Goal: Find specific page/section: Find specific page/section

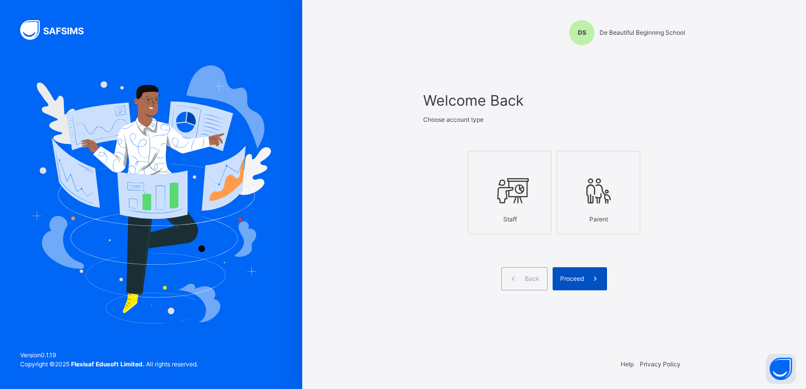
click at [561, 283] on span "Proceed" at bounding box center [572, 279] width 24 height 9
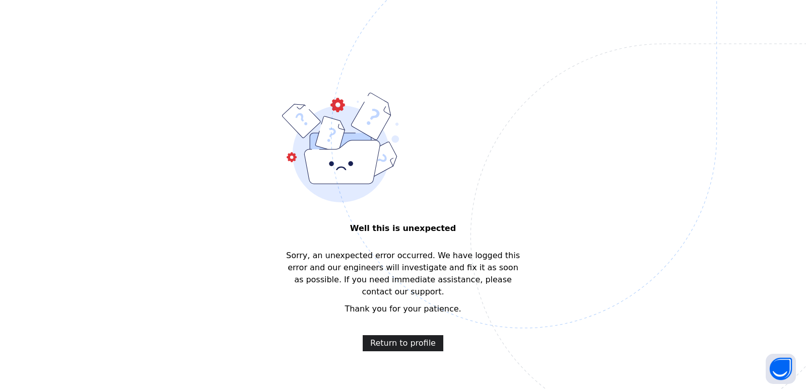
click at [404, 337] on span "Return to profile" at bounding box center [402, 343] width 65 height 12
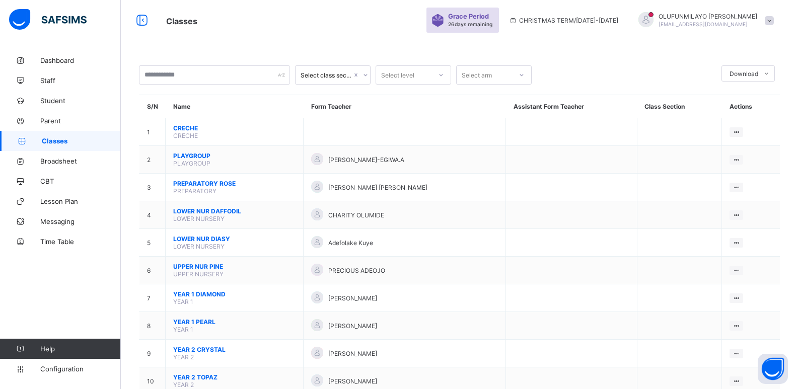
scroll to position [225, 0]
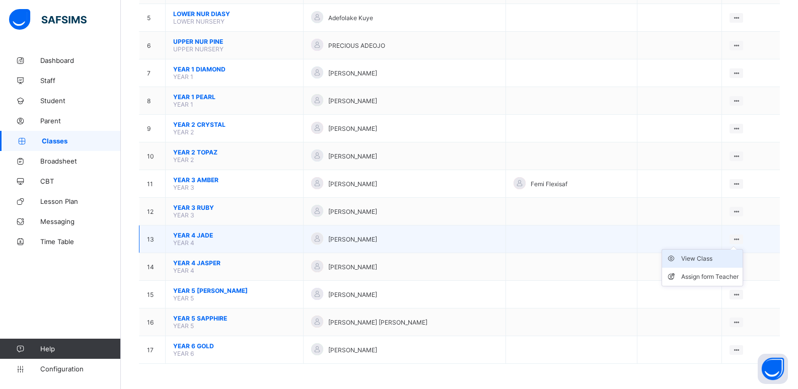
click at [720, 259] on div "View Class" at bounding box center [709, 259] width 57 height 10
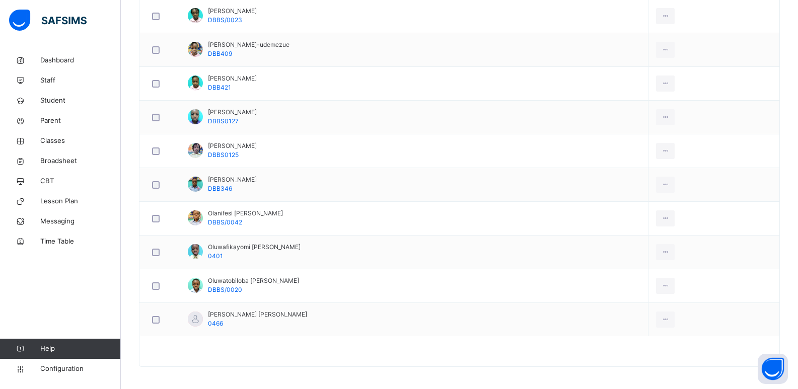
scroll to position [31, 0]
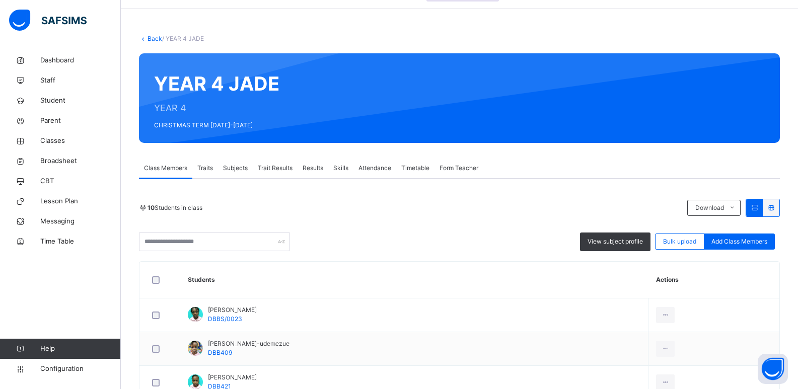
drag, startPoint x: 155, startPoint y: 38, endPoint x: 175, endPoint y: 37, distance: 20.2
click at [155, 38] on link "Back" at bounding box center [155, 39] width 15 height 8
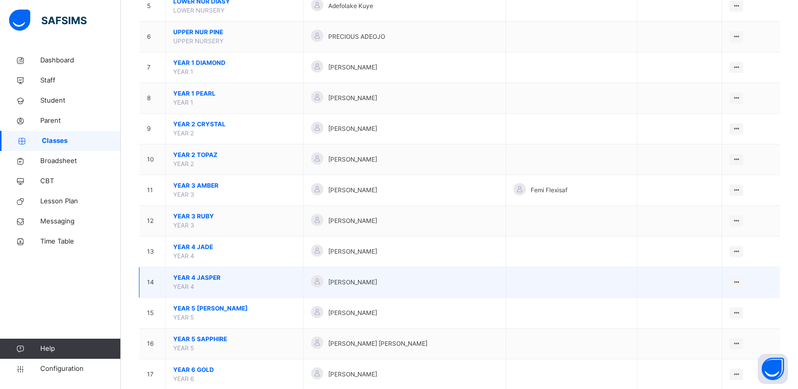
scroll to position [278, 0]
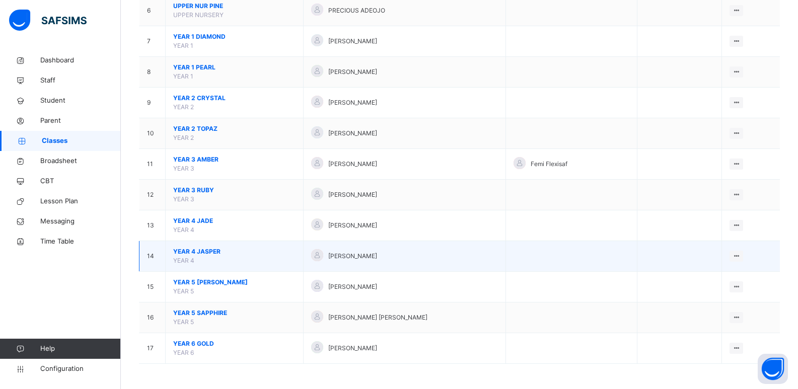
click at [212, 253] on span "YEAR 4 JASPER" at bounding box center [234, 251] width 122 height 9
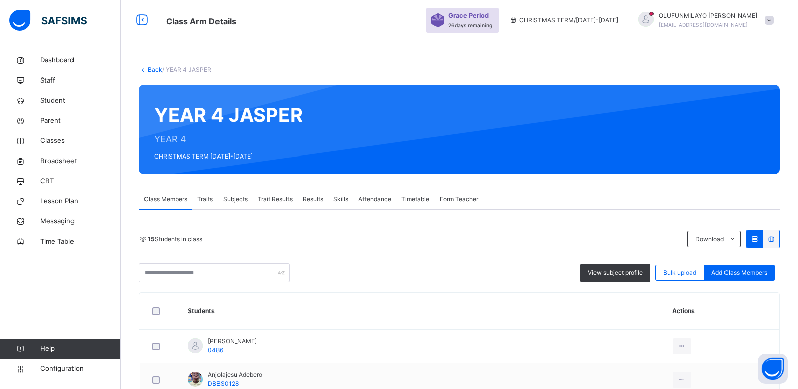
click at [158, 72] on link "Back" at bounding box center [155, 70] width 15 height 8
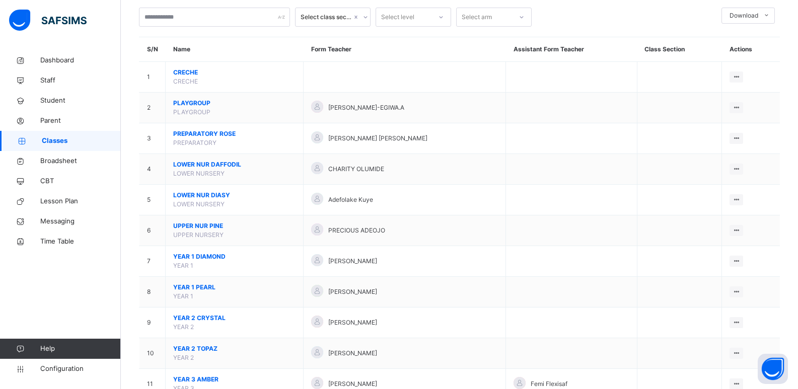
scroll to position [278, 0]
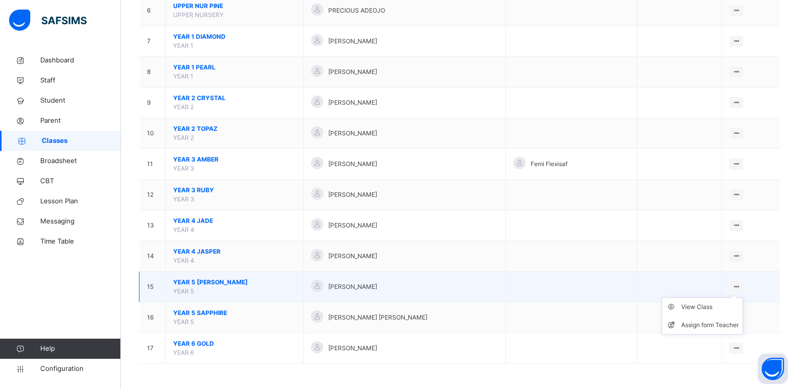
click at [735, 287] on icon at bounding box center [736, 287] width 9 height 8
click at [701, 308] on div "View Class" at bounding box center [709, 307] width 57 height 10
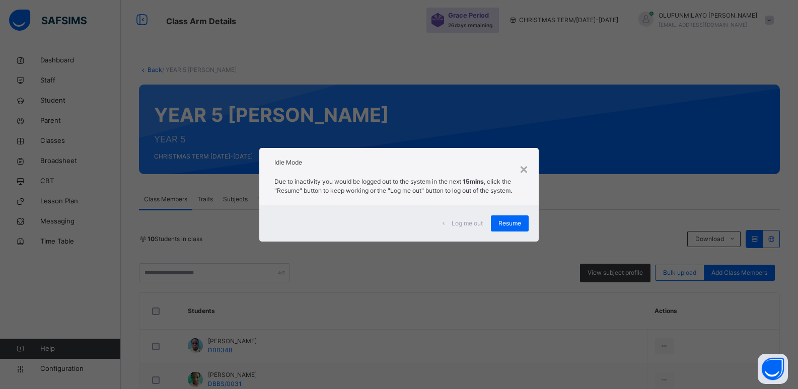
drag, startPoint x: 506, startPoint y: 229, endPoint x: 358, endPoint y: 104, distance: 193.3
click at [506, 228] on div "Resume" at bounding box center [510, 224] width 38 height 16
click at [510, 225] on span "Resume" at bounding box center [510, 223] width 23 height 9
